Goal: Entertainment & Leisure: Consume media (video, audio)

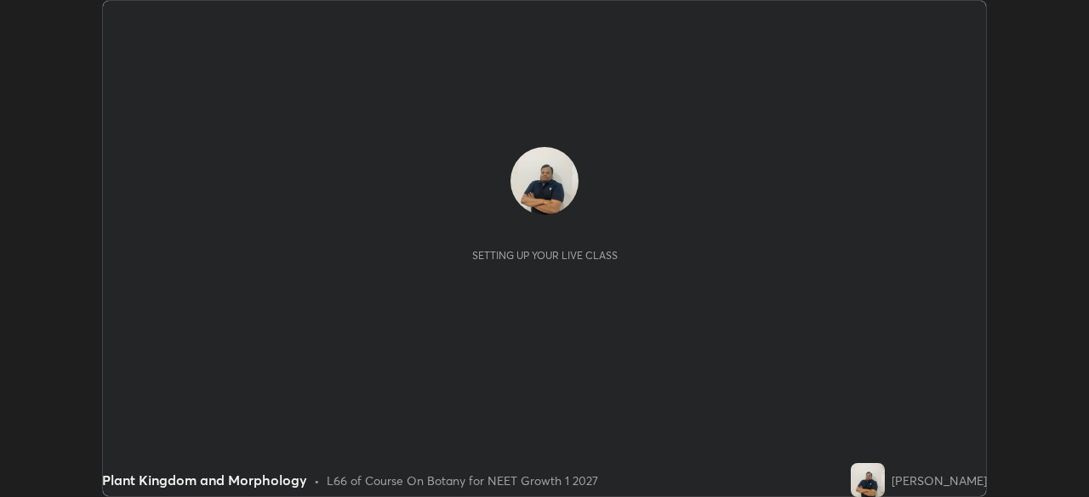
scroll to position [497, 1088]
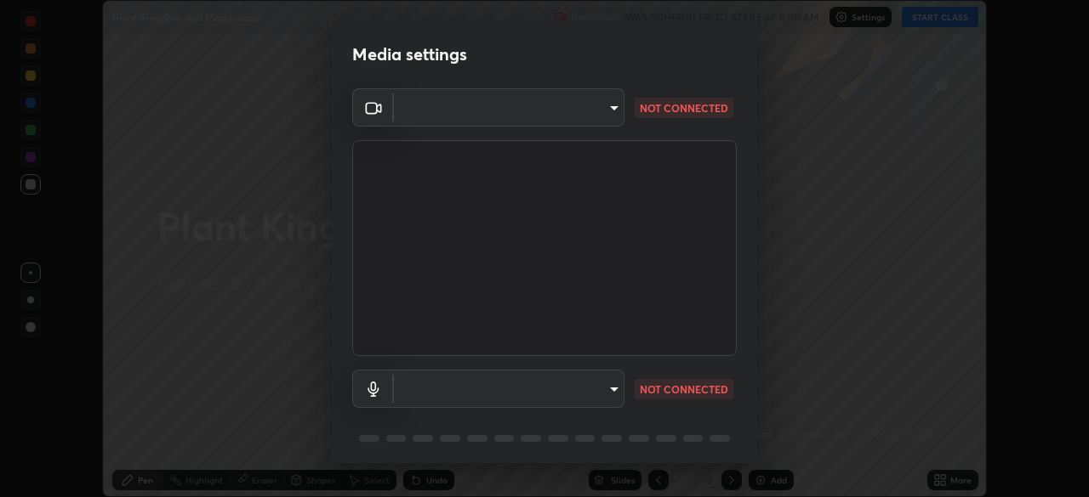
type input "f214d892c1ea21fc9911be358f21603cf7c671268a3f3fdd0c8c81d5790bf436"
type input "8a06055c2c690ddadc7107c4c7cb1ee90096de867996882422230ce77d3ed751"
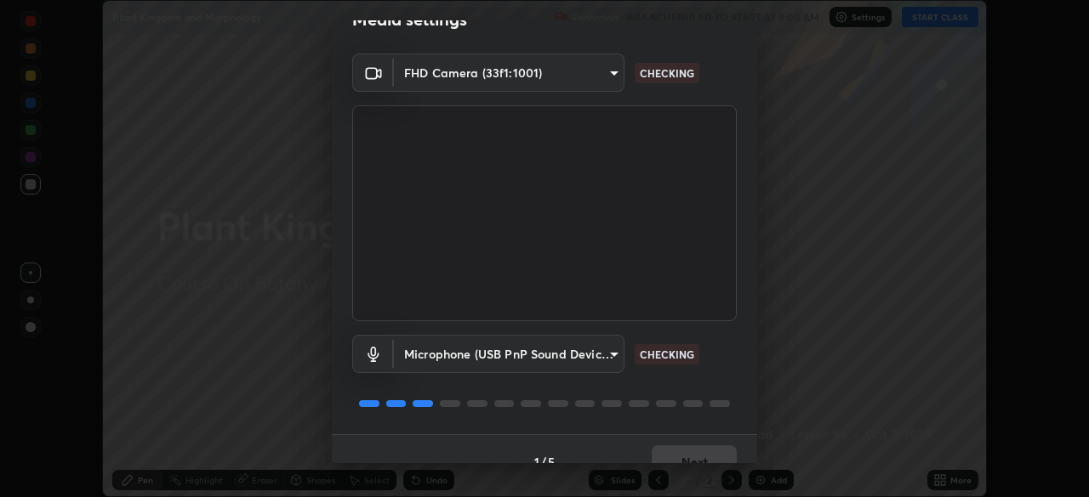
scroll to position [60, 0]
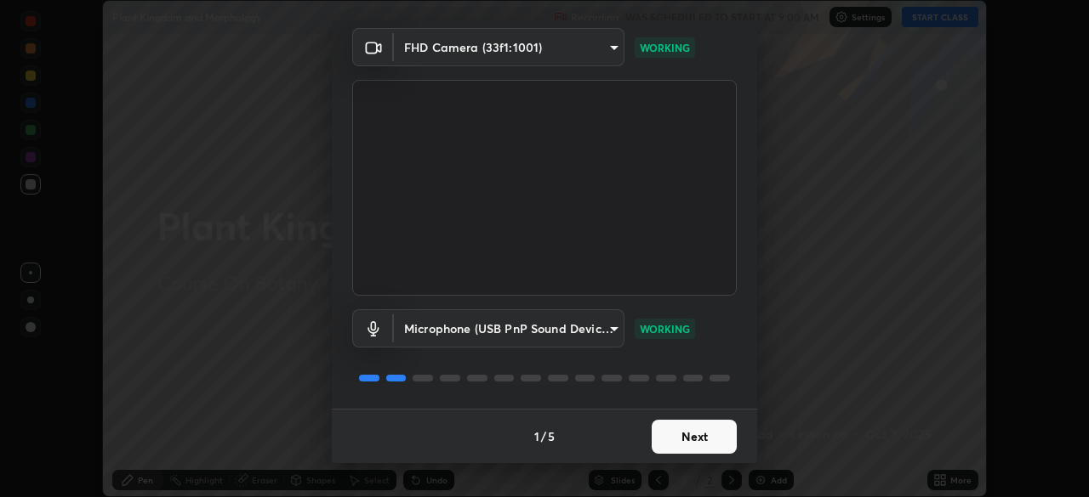
click at [655, 435] on button "Next" at bounding box center [693, 437] width 85 height 34
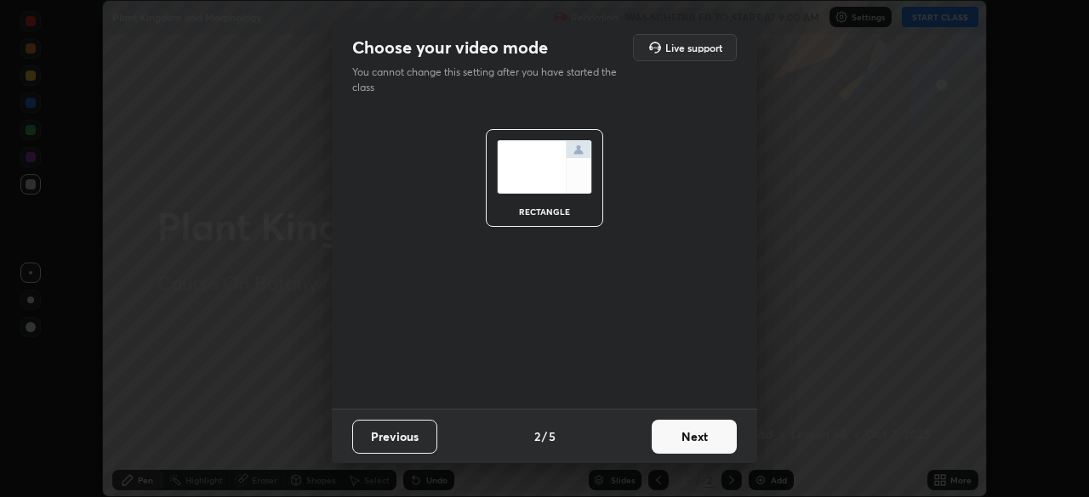
scroll to position [0, 0]
click at [651, 431] on button "Next" at bounding box center [693, 437] width 85 height 34
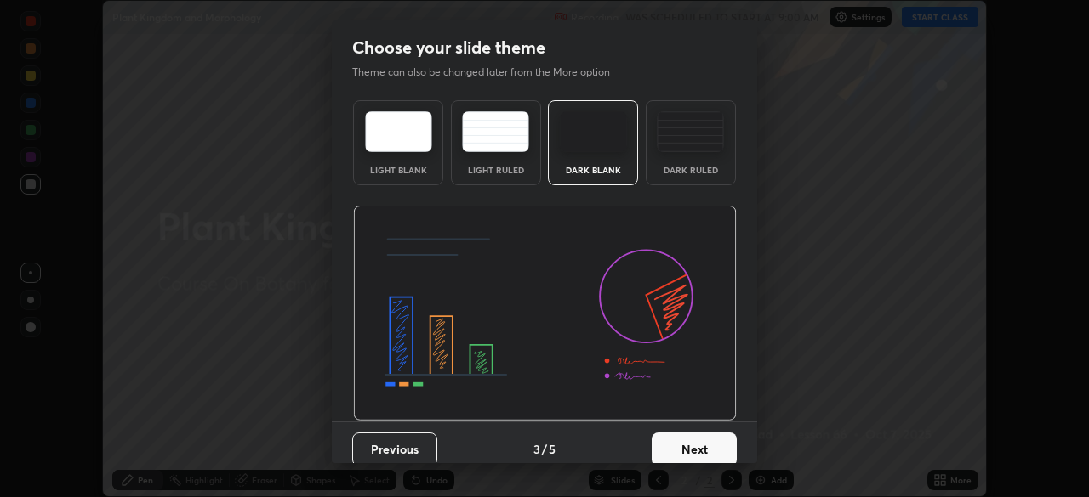
click at [654, 441] on button "Next" at bounding box center [693, 450] width 85 height 34
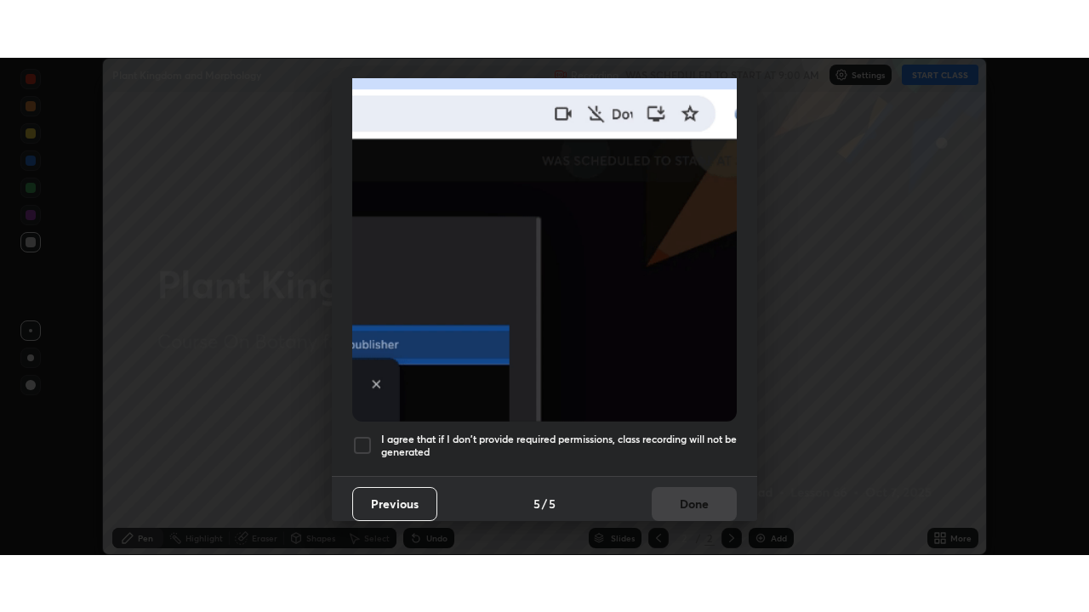
scroll to position [407, 0]
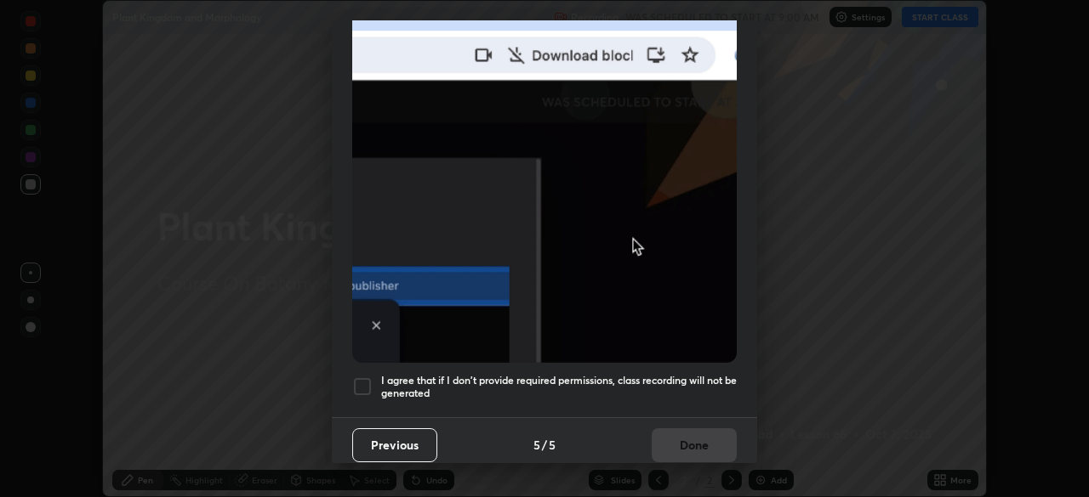
click at [370, 380] on div at bounding box center [362, 387] width 20 height 20
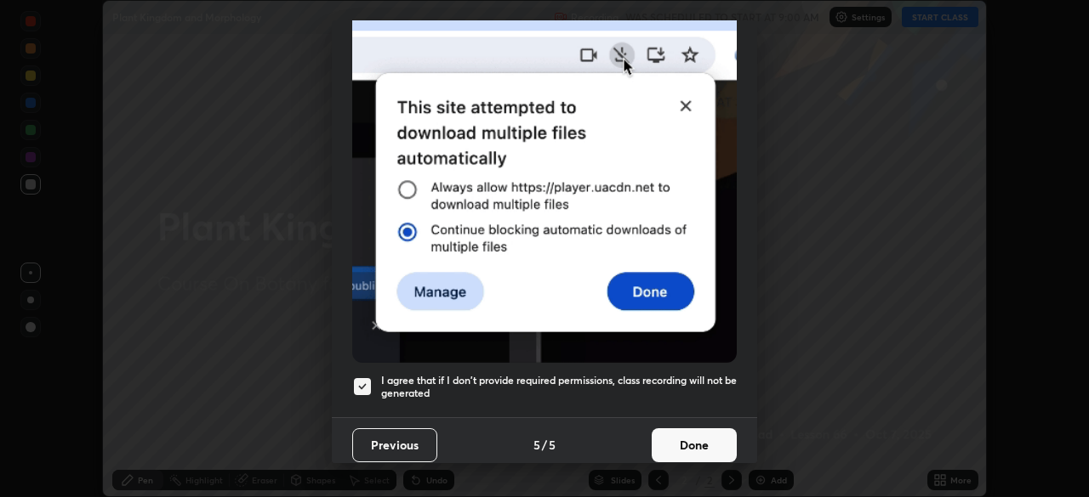
click at [661, 442] on button "Done" at bounding box center [693, 446] width 85 height 34
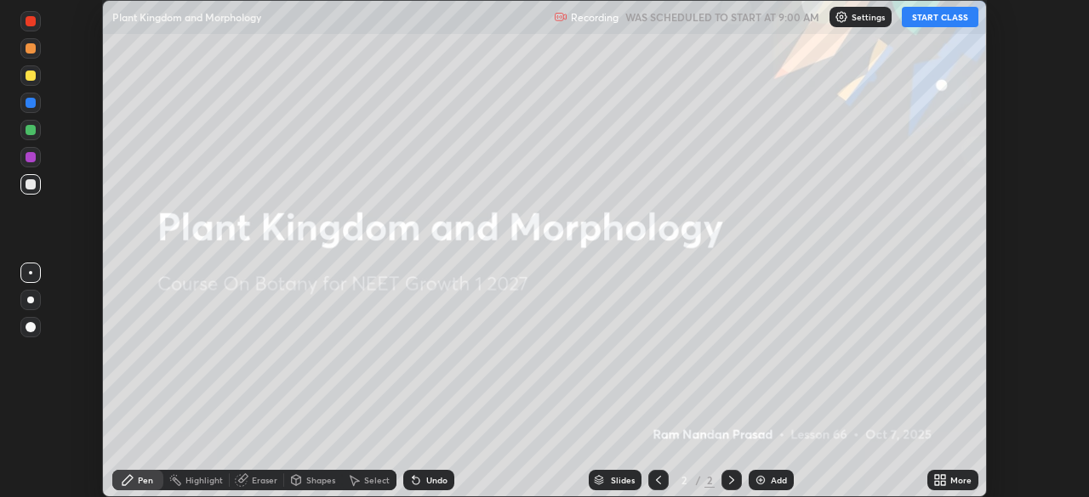
click at [929, 17] on button "START CLASS" at bounding box center [939, 17] width 77 height 20
click at [950, 474] on div "More" at bounding box center [952, 480] width 51 height 20
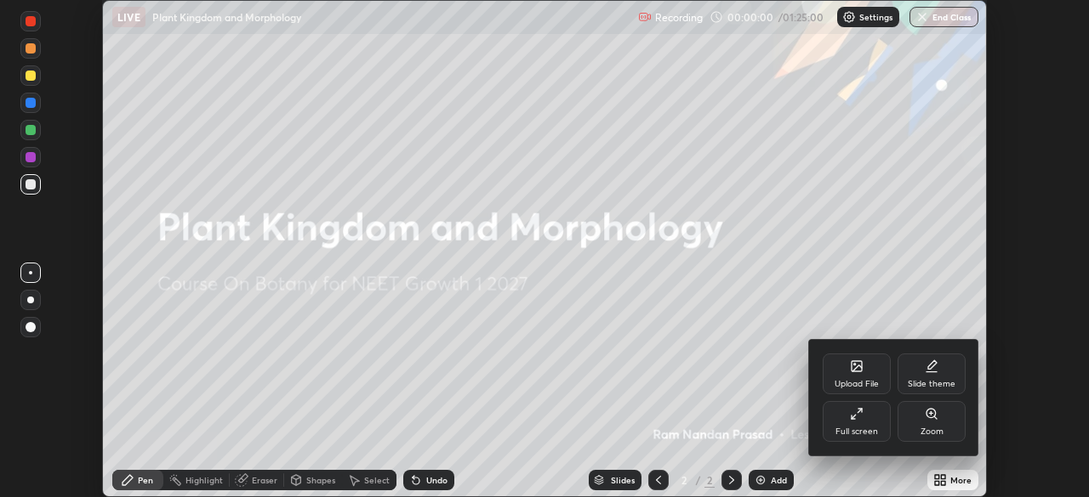
click at [835, 419] on div "Full screen" at bounding box center [856, 421] width 68 height 41
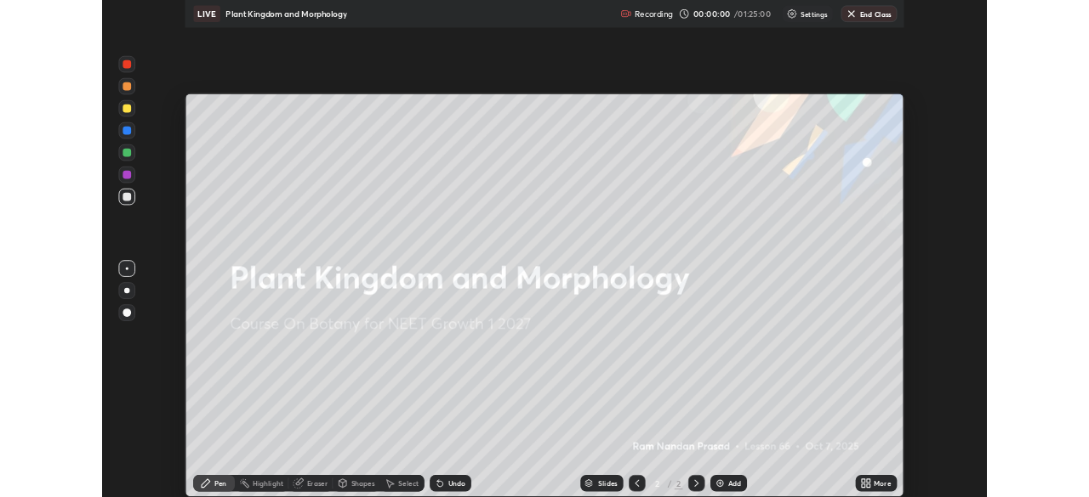
scroll to position [612, 1089]
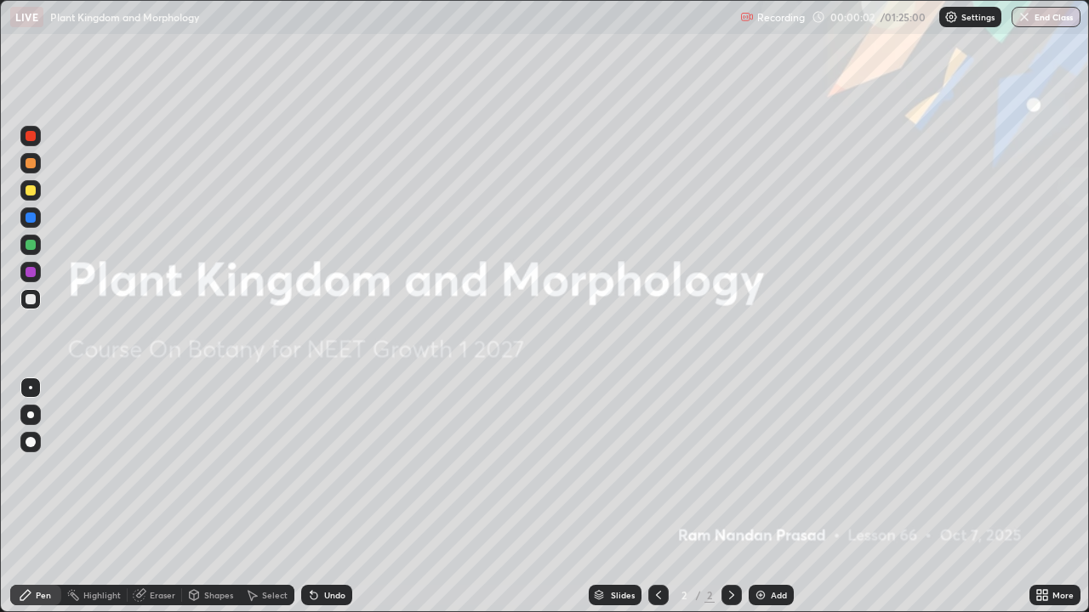
click at [1046, 497] on icon at bounding box center [1045, 598] width 4 height 4
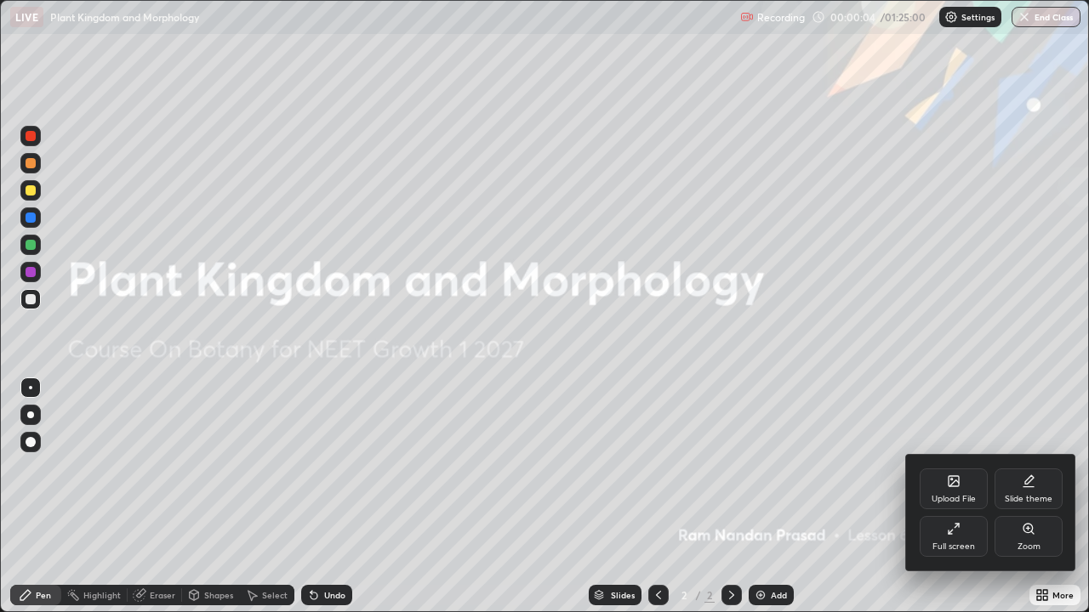
click at [944, 497] on div "Full screen" at bounding box center [953, 536] width 68 height 41
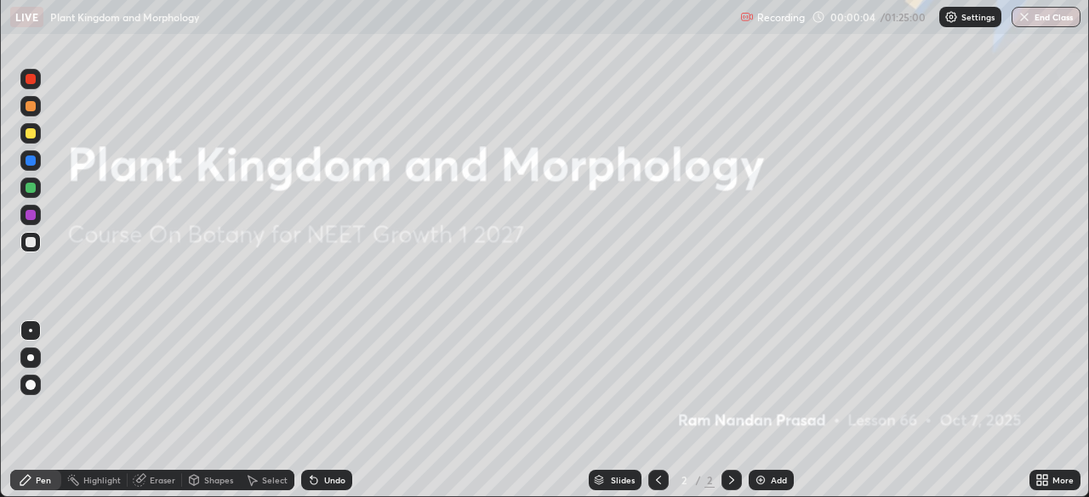
scroll to position [84545, 83954]
